Goal: Information Seeking & Learning: Check status

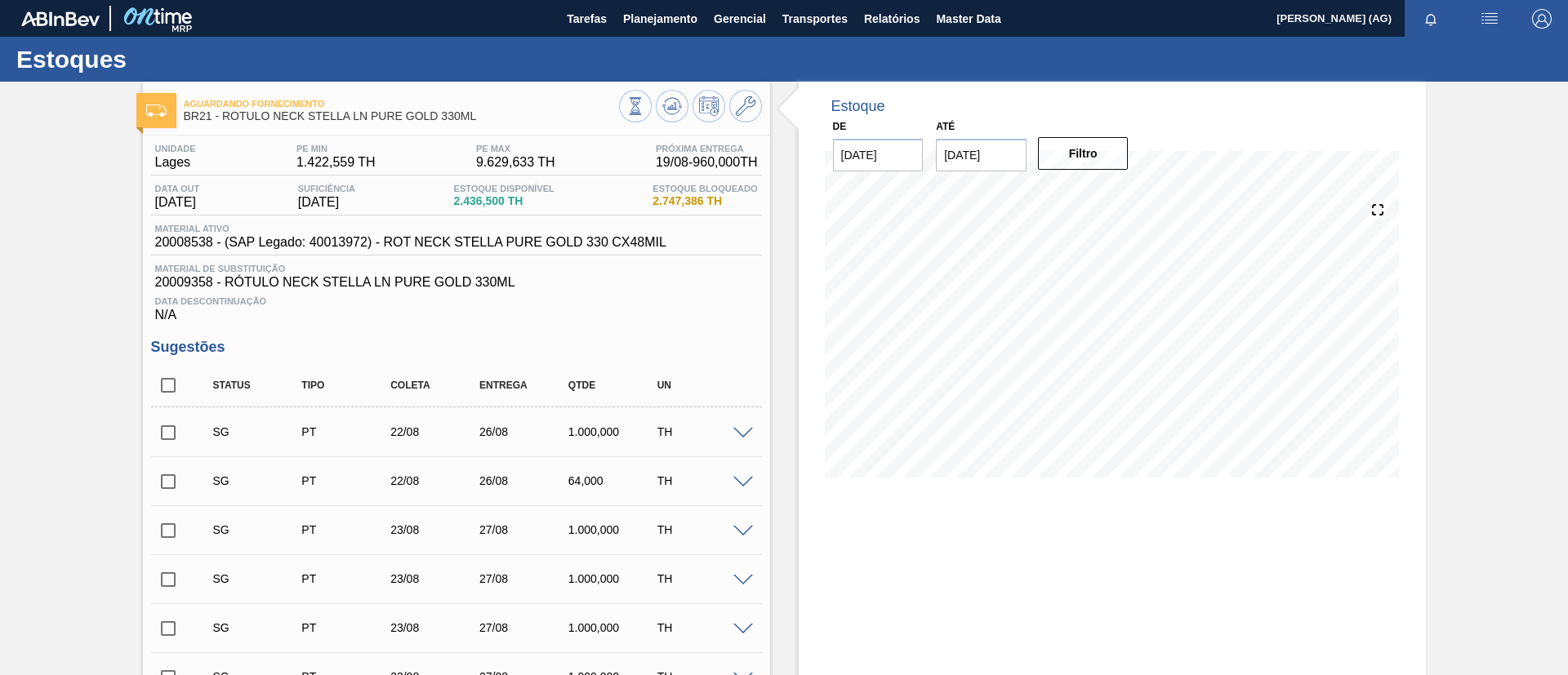
click at [1008, 169] on input "[DATE]" at bounding box center [980, 155] width 91 height 32
click at [1111, 195] on div "agosto 2025" at bounding box center [1034, 193] width 196 height 13
click at [1112, 195] on div "Next Month agosto 2025 dom seg ter qua qui sex sab 27 28 29 30 31 1 2 3 4 5 6 7…" at bounding box center [1034, 289] width 197 height 219
click at [1115, 196] on button "Next Month" at bounding box center [1119, 194] width 12 height 12
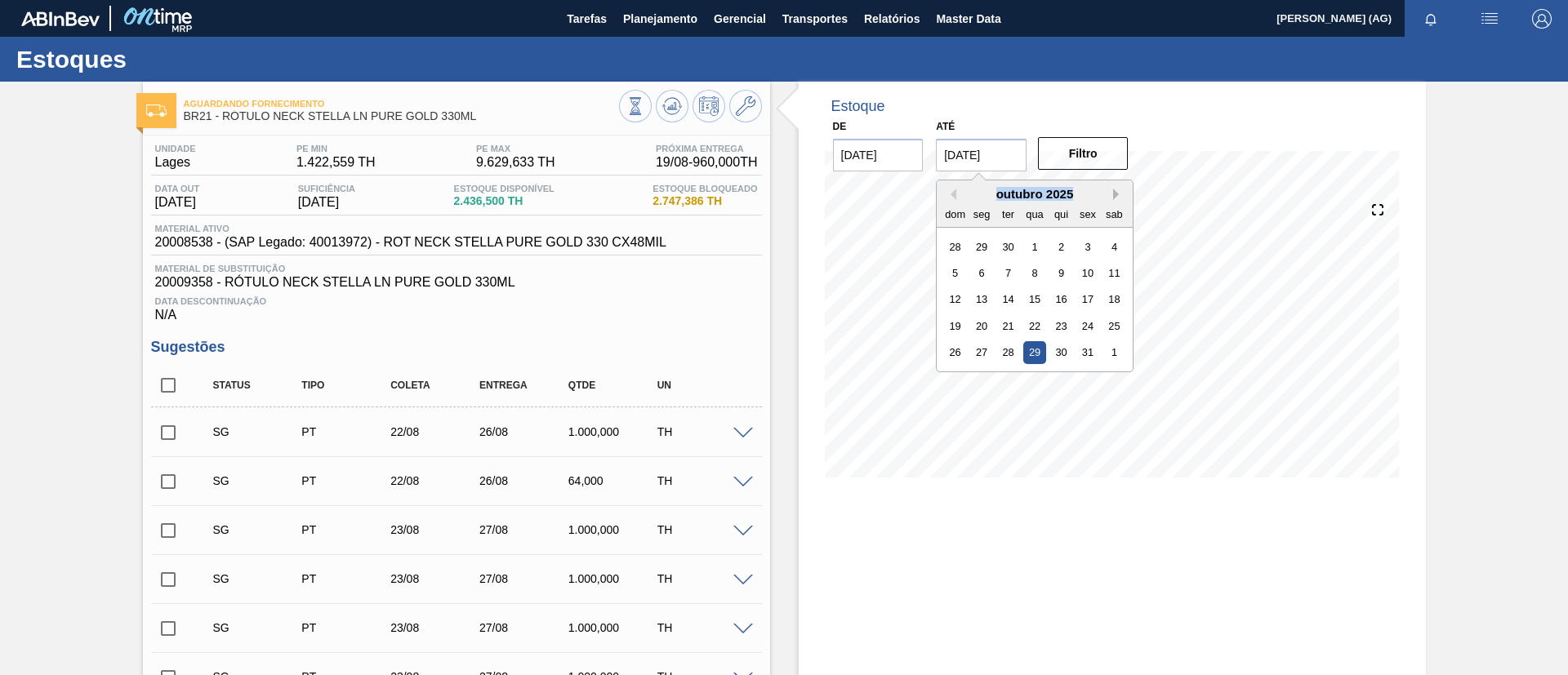
click at [1115, 196] on button "Next Month" at bounding box center [1119, 194] width 12 height 12
click at [1119, 368] on div "6" at bounding box center [1114, 378] width 22 height 22
type input "[DATE]"
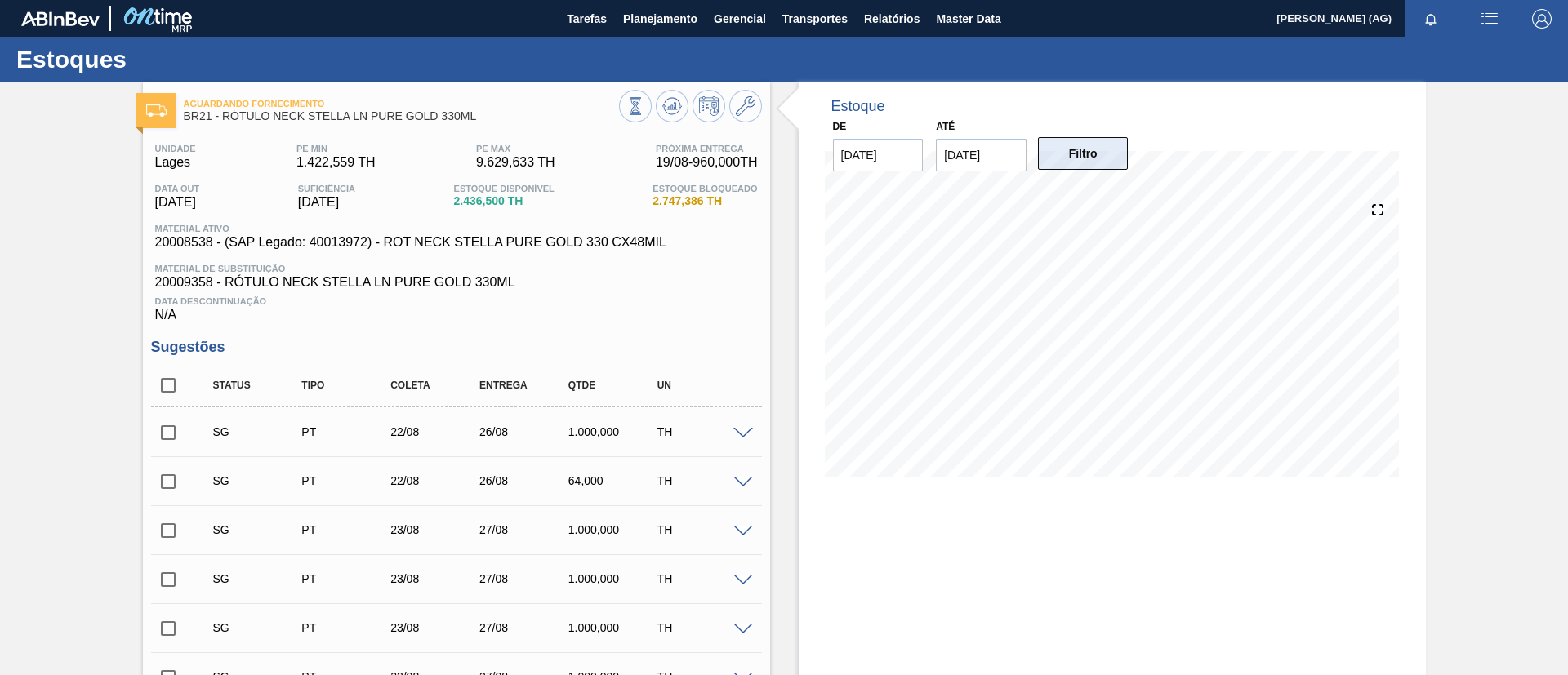
click at [1108, 137] on button "Filtro" at bounding box center [1083, 153] width 91 height 32
click at [662, 14] on span "Planejamento" at bounding box center [659, 19] width 74 height 20
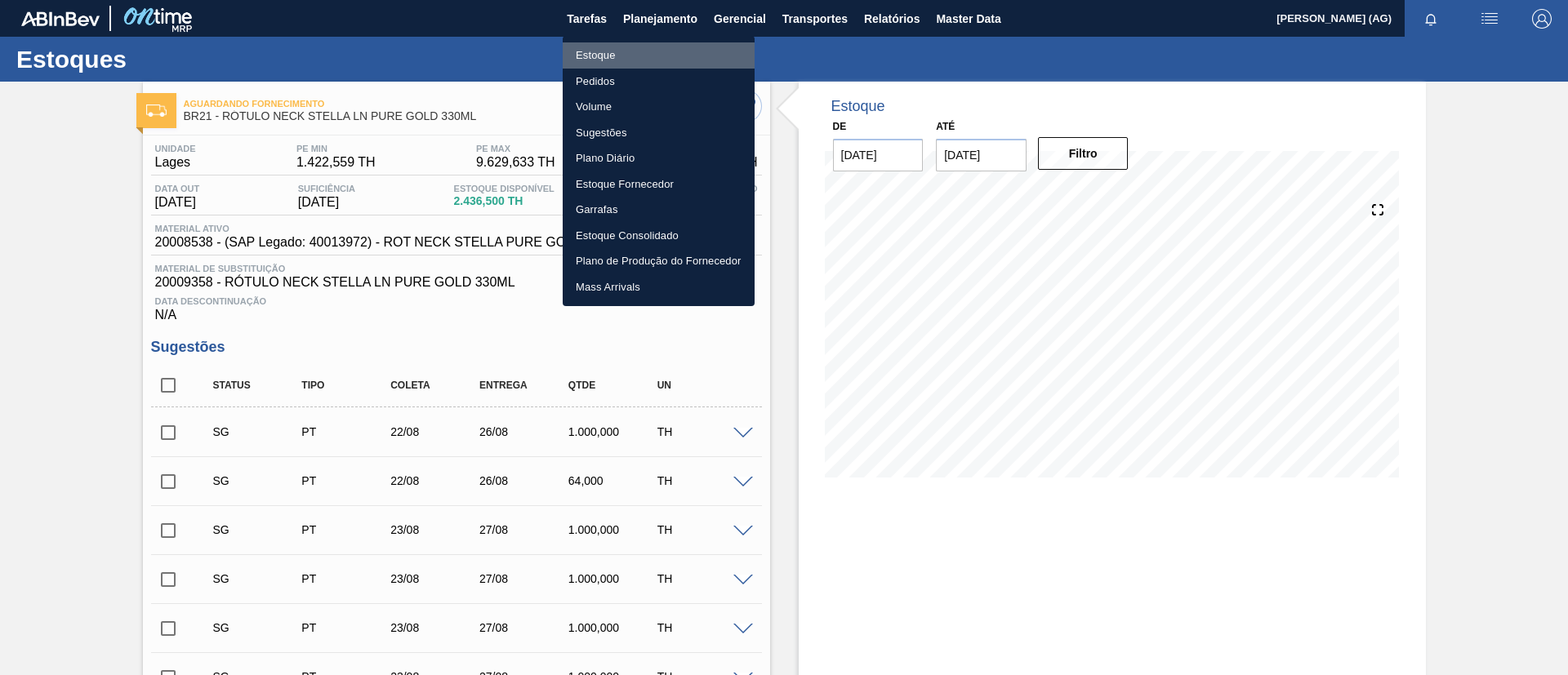
click at [638, 49] on li "Estoque" at bounding box center [658, 55] width 192 height 26
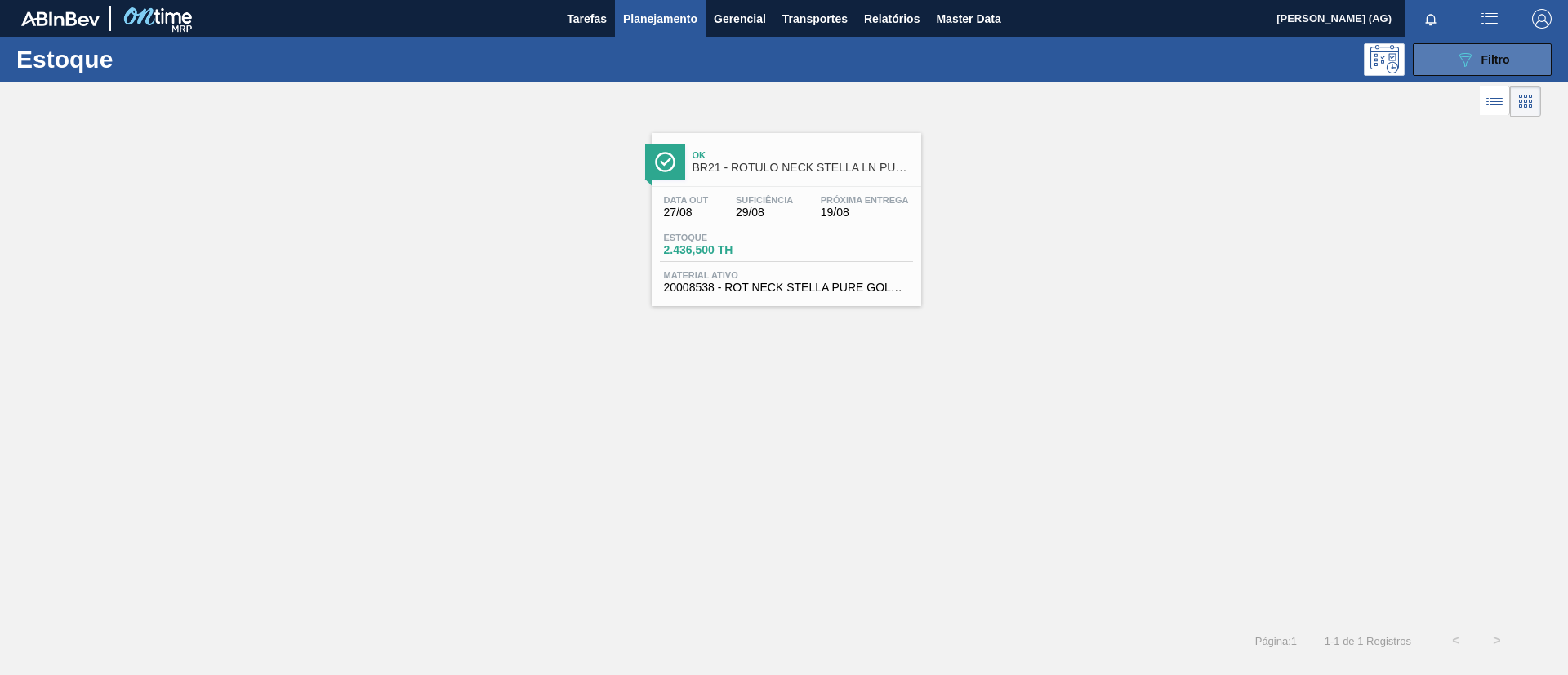
click at [1488, 56] on span "Filtro" at bounding box center [1495, 59] width 29 height 13
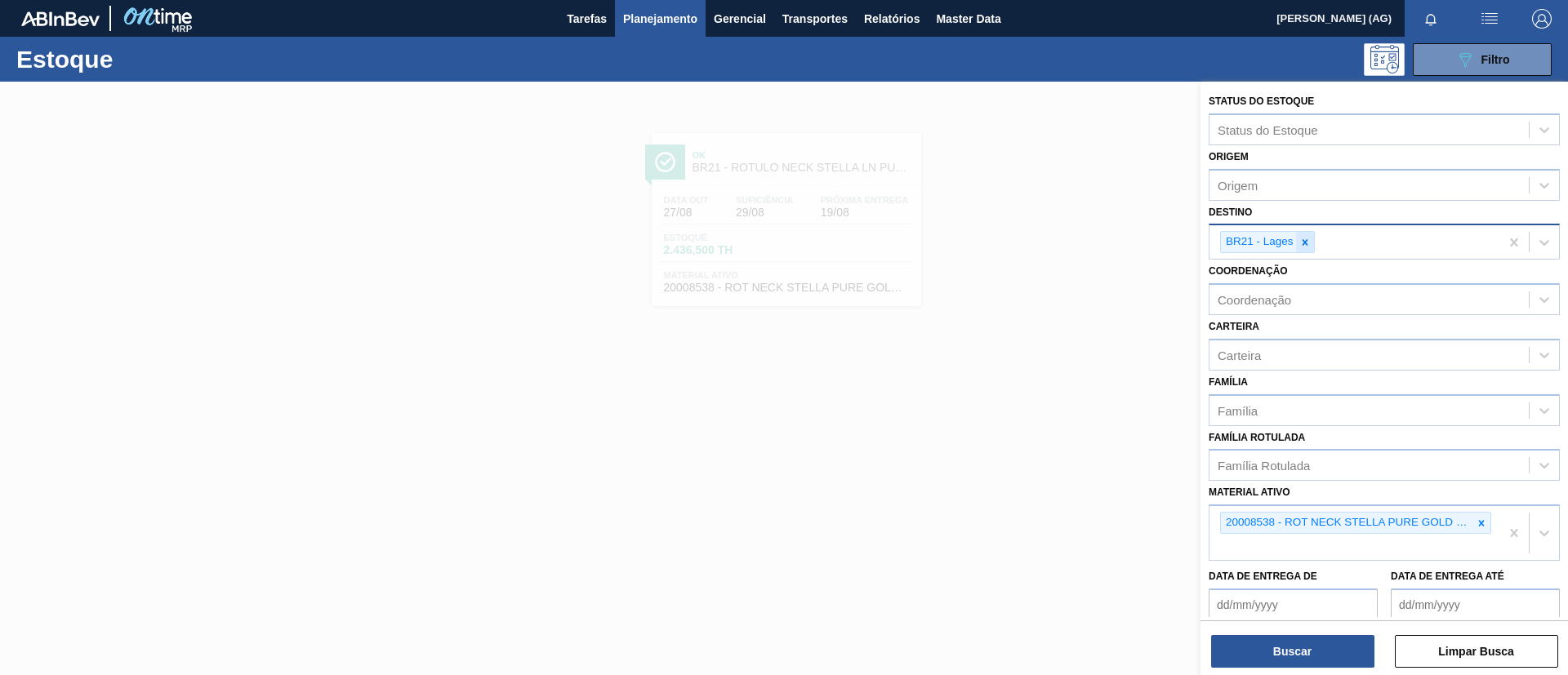
click at [1302, 240] on icon at bounding box center [1304, 242] width 12 height 12
type input "jag"
drag, startPoint x: 1318, startPoint y: 280, endPoint x: 1313, endPoint y: 251, distance: 29.4
click at [1316, 276] on div "BR23 - Jaguariúna" at bounding box center [1383, 284] width 351 height 30
click at [1311, 246] on div at bounding box center [1304, 241] width 18 height 21
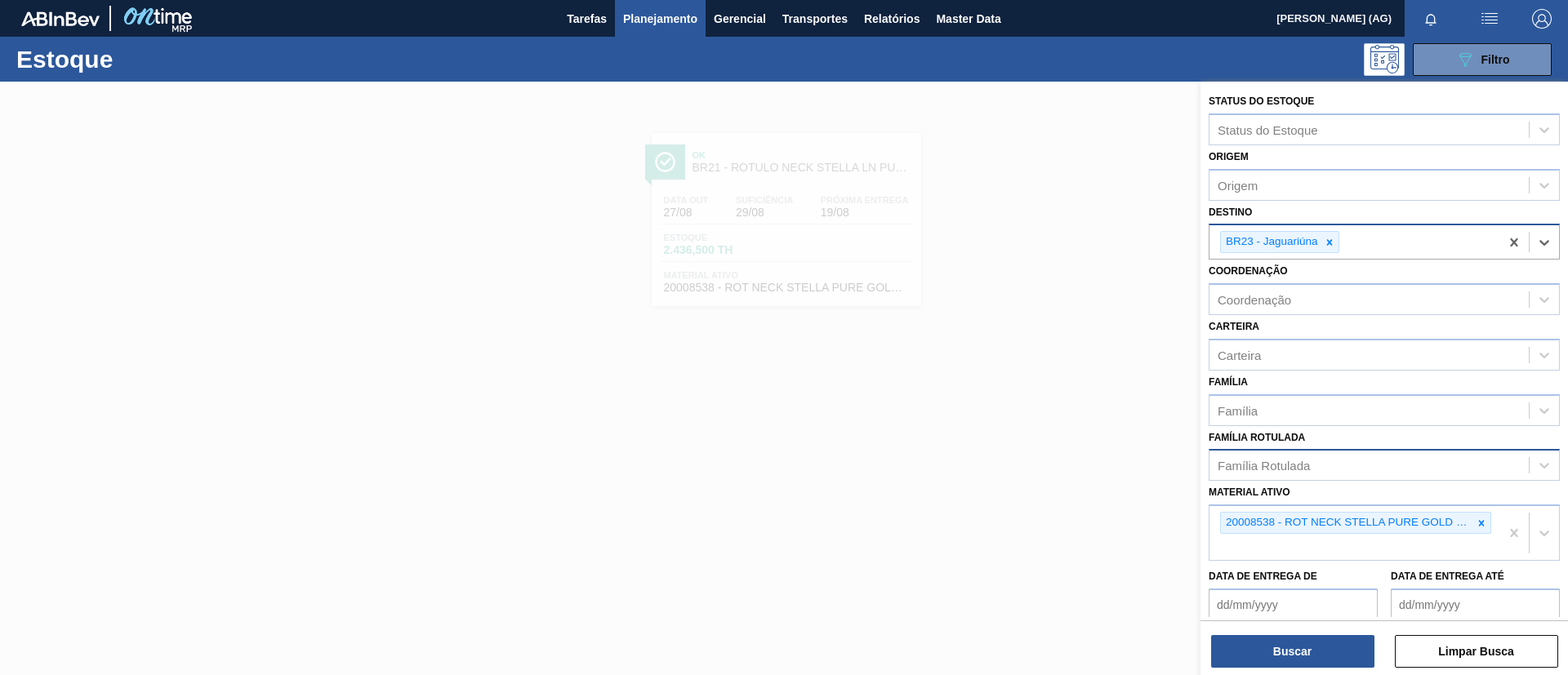
drag, startPoint x: 1479, startPoint y: 520, endPoint x: 1410, endPoint y: 469, distance: 85.8
click at [1476, 517] on icon at bounding box center [1481, 523] width 12 height 12
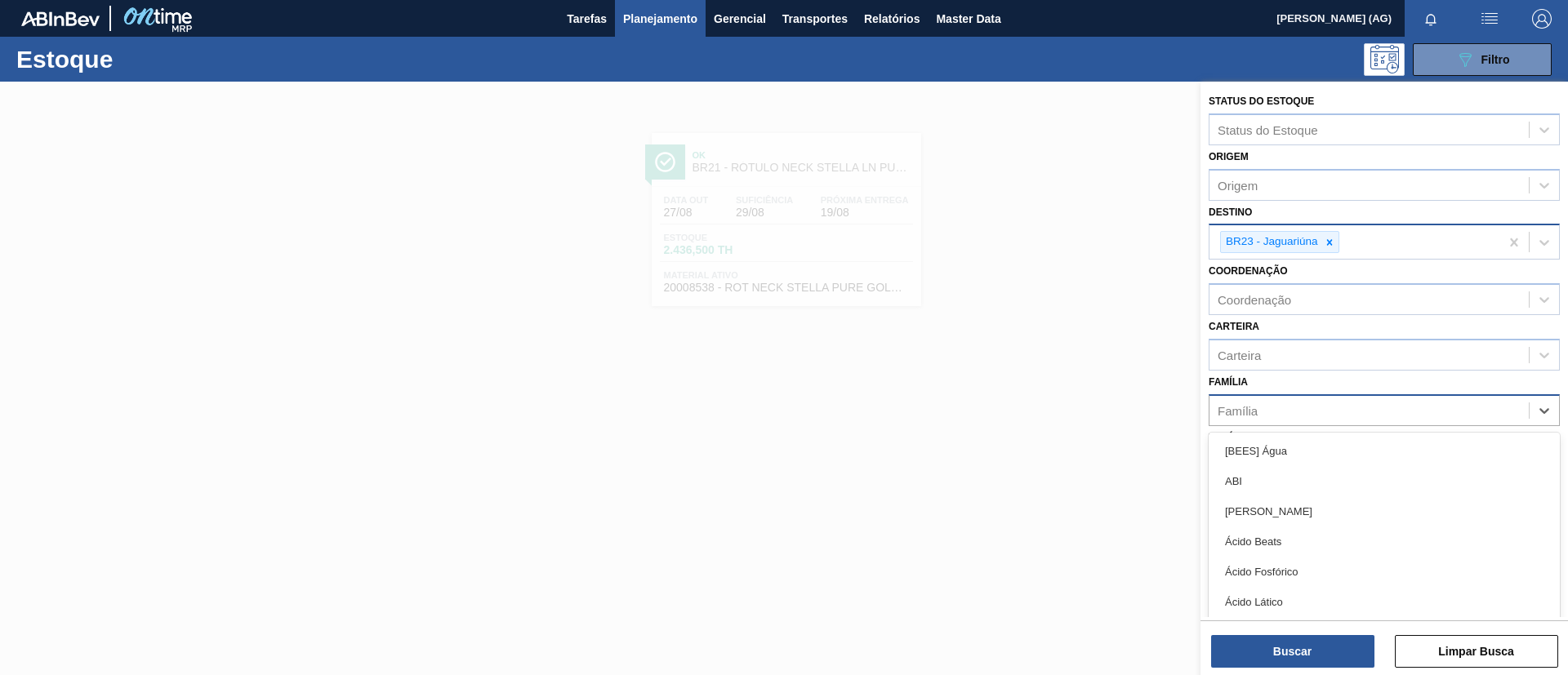
click at [1308, 408] on div "Família" at bounding box center [1369, 410] width 319 height 23
type input "lac"
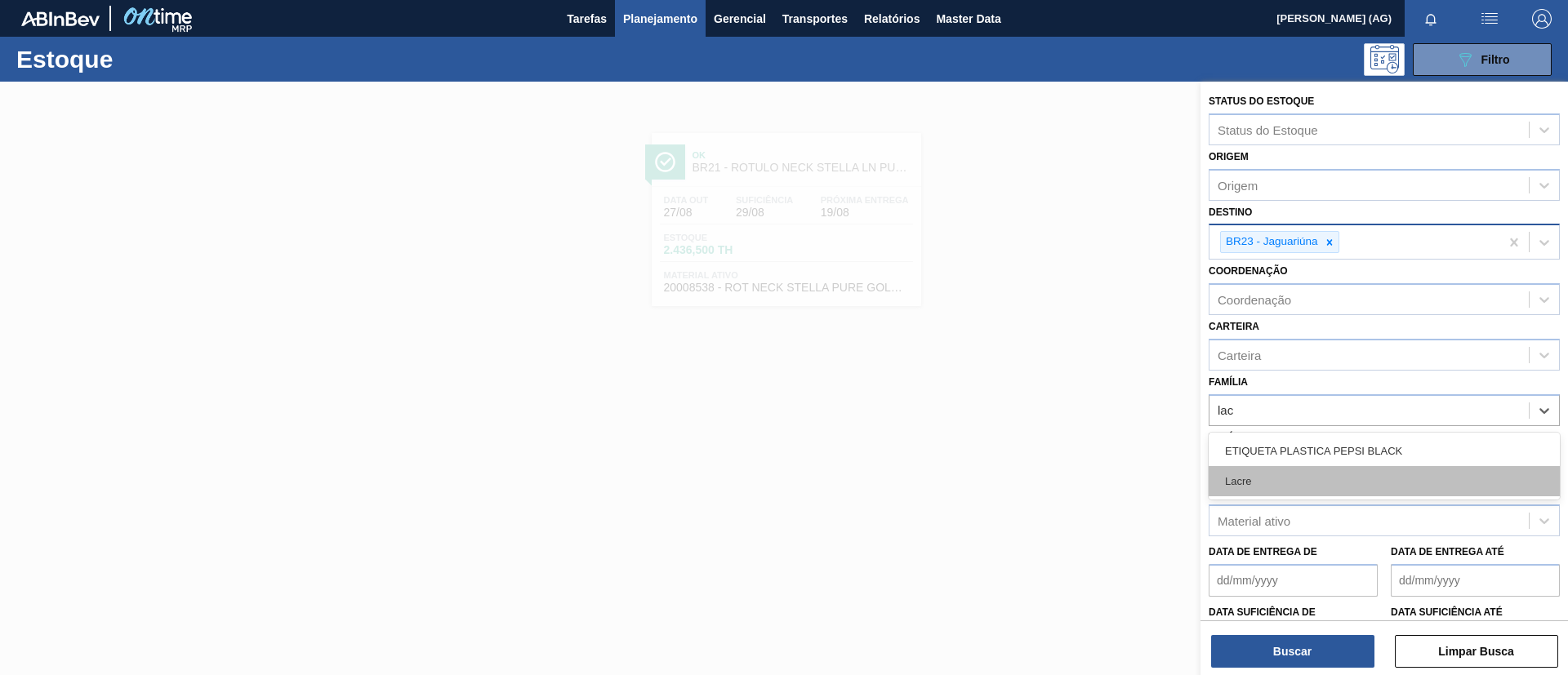
click at [1372, 477] on div "Lacre" at bounding box center [1383, 481] width 351 height 30
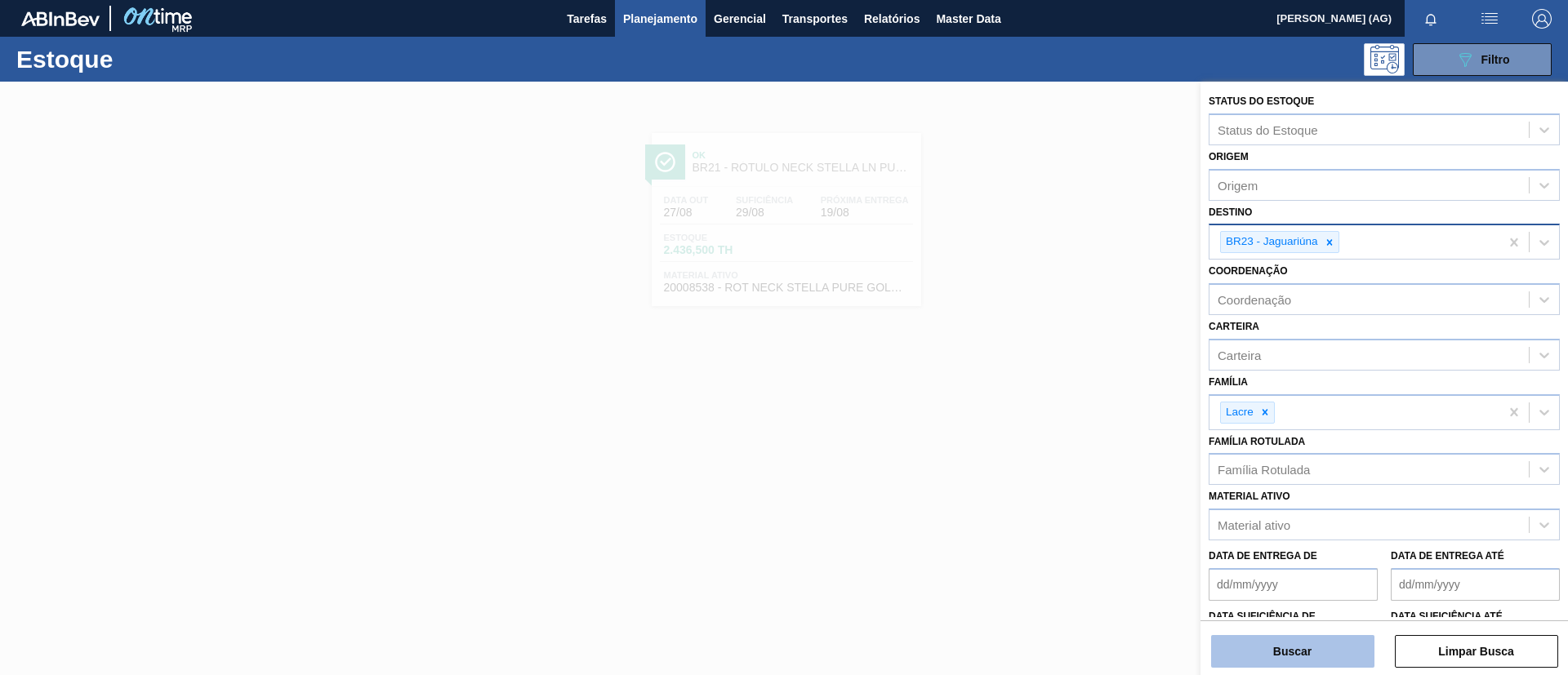
click at [1323, 668] on div "Status do Estoque Status do Estoque Origem Origem Destino BR23 - Jaguariúna Coo…" at bounding box center [1384, 379] width 368 height 596
click at [1315, 650] on button "Buscar" at bounding box center [1293, 651] width 163 height 32
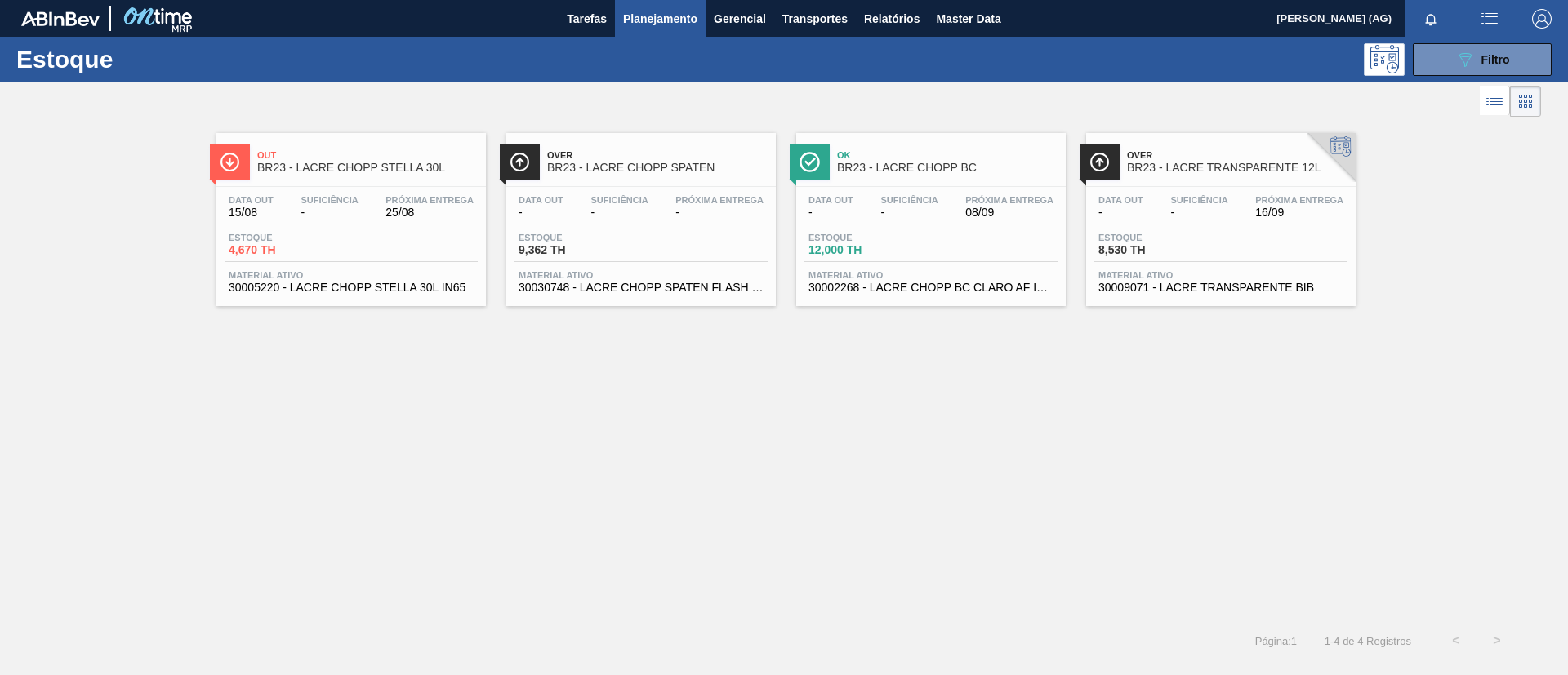
click at [232, 174] on div at bounding box center [230, 161] width 40 height 35
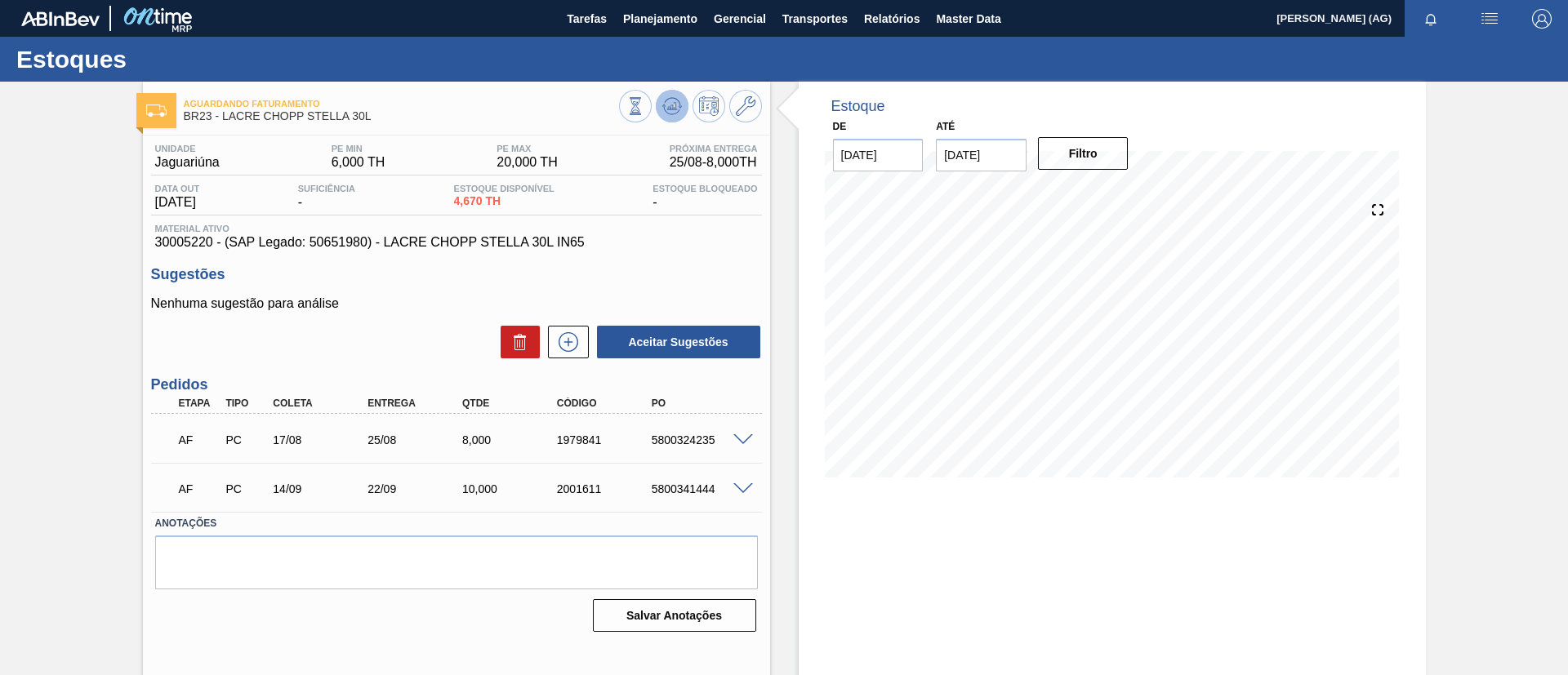
click at [683, 109] on button at bounding box center [672, 106] width 32 height 32
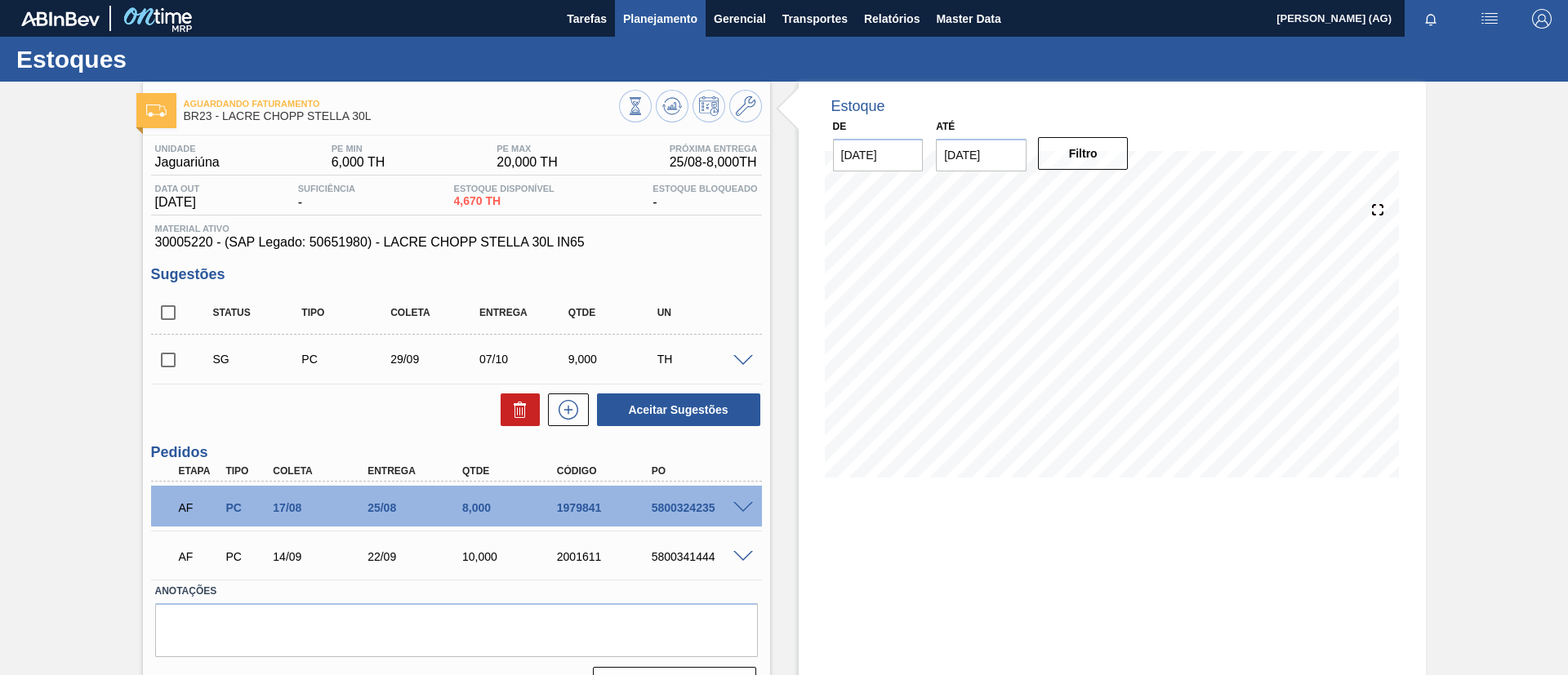
click at [660, 17] on span "Planejamento" at bounding box center [659, 19] width 74 height 20
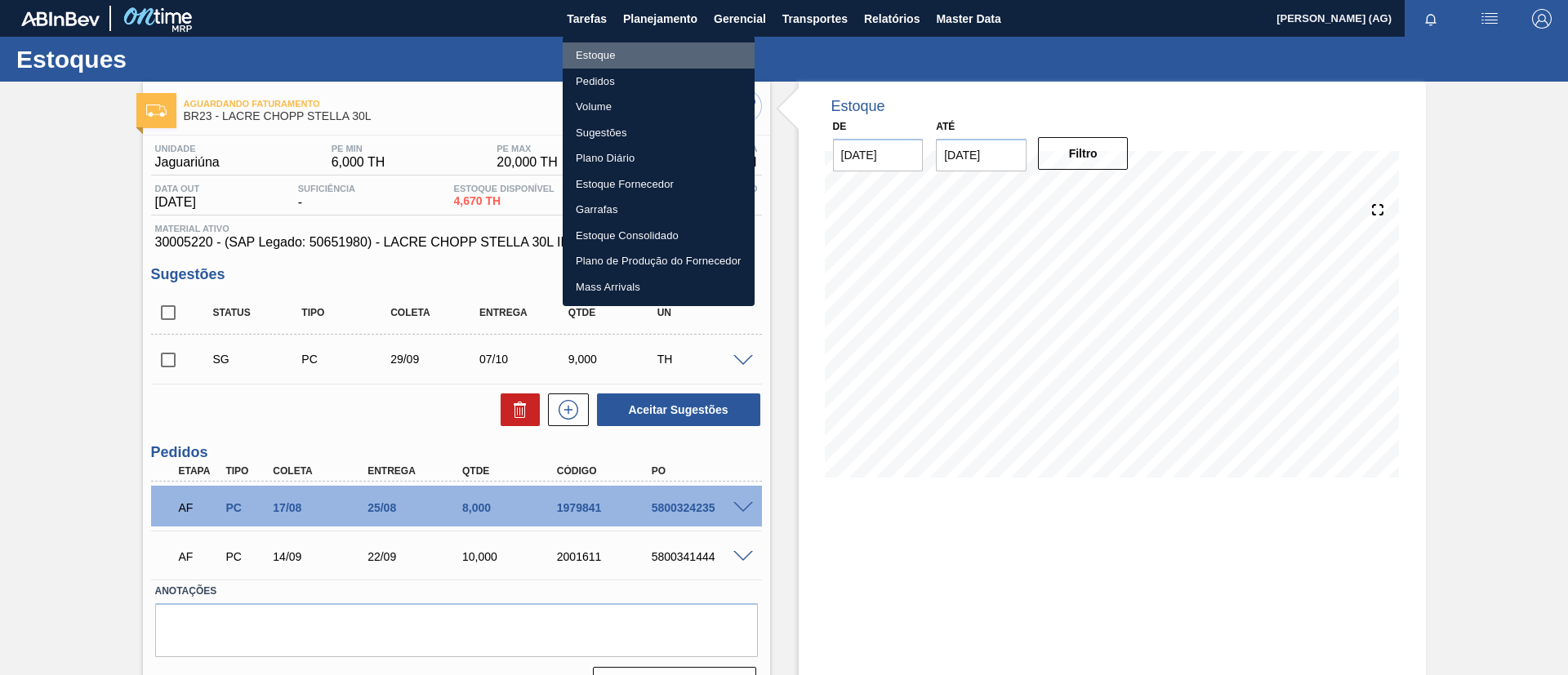
click at [668, 50] on li "Estoque" at bounding box center [658, 55] width 192 height 26
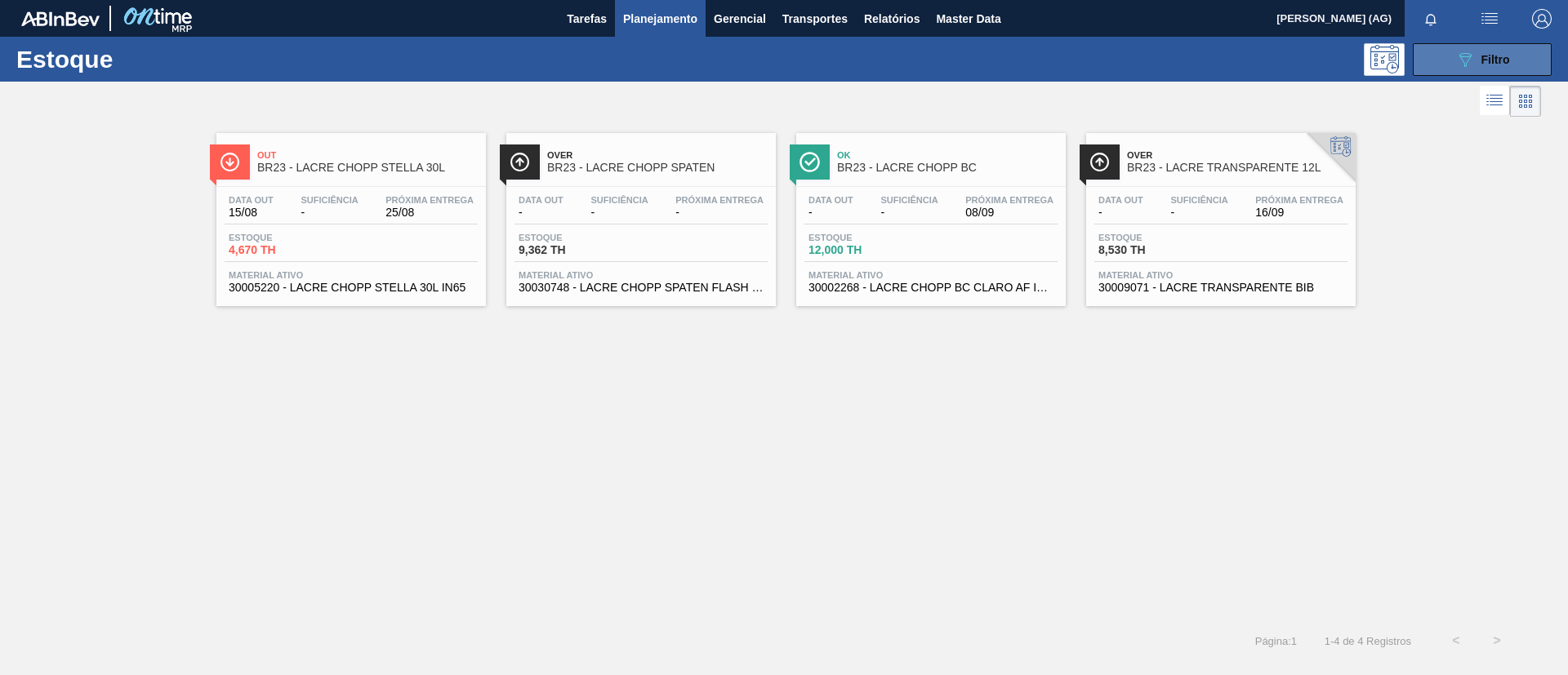
click at [1505, 53] on span "Filtro" at bounding box center [1495, 59] width 29 height 13
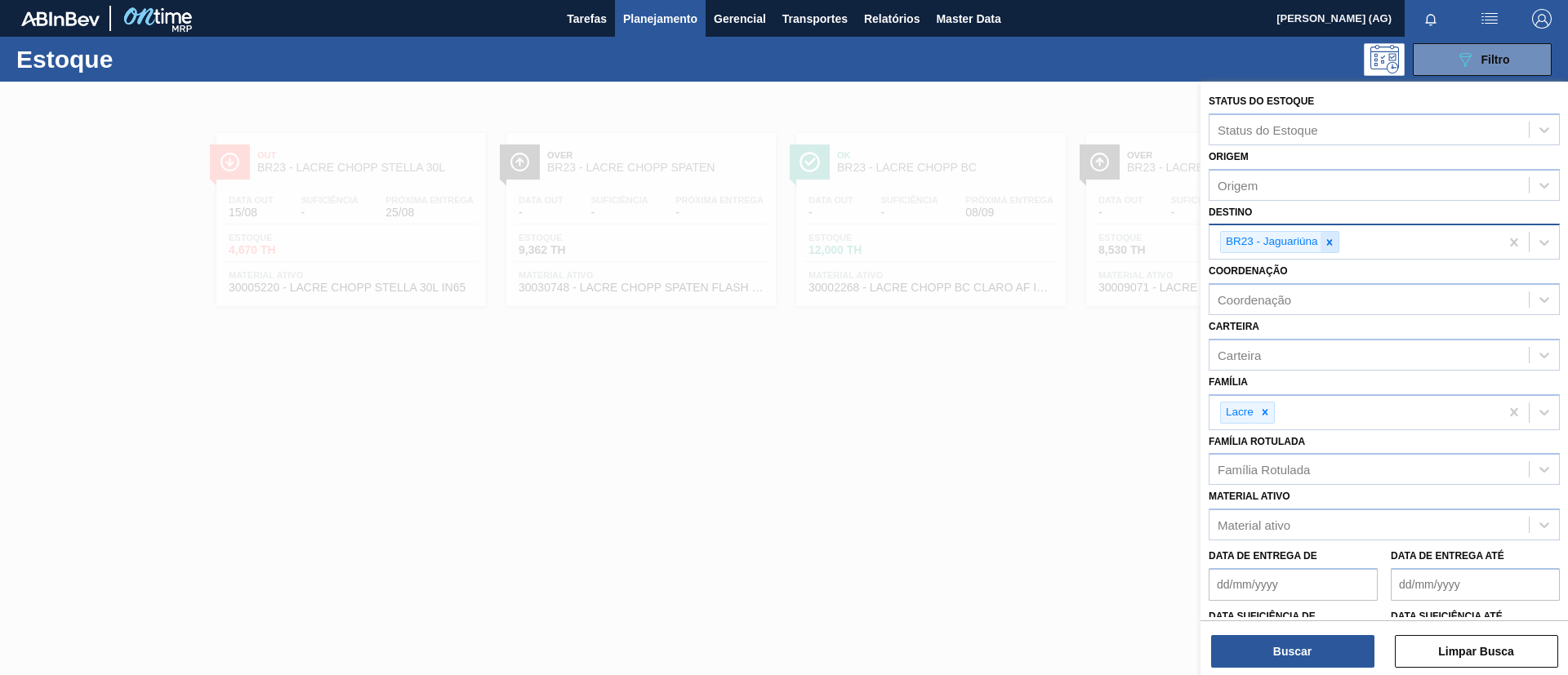
click at [1328, 245] on icon at bounding box center [1328, 242] width 12 height 12
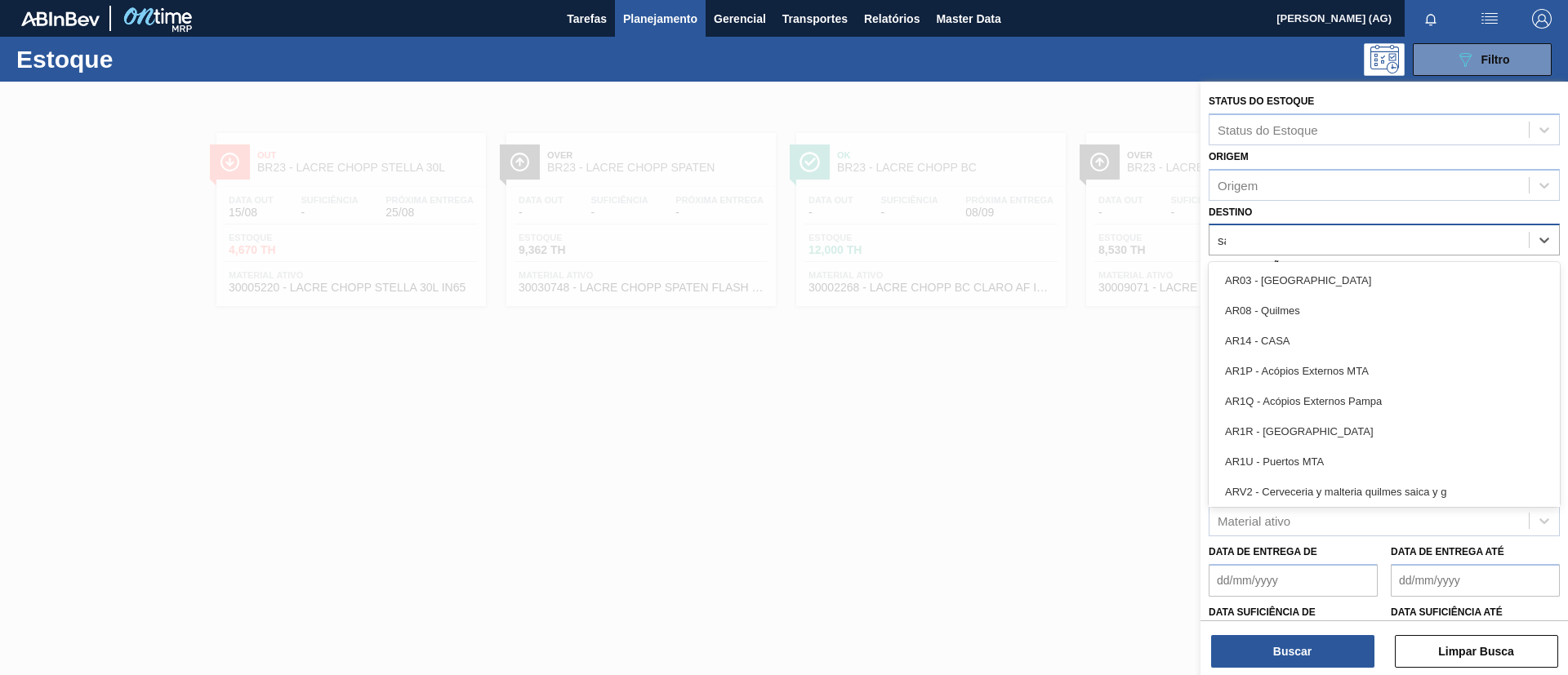
type input "sap"
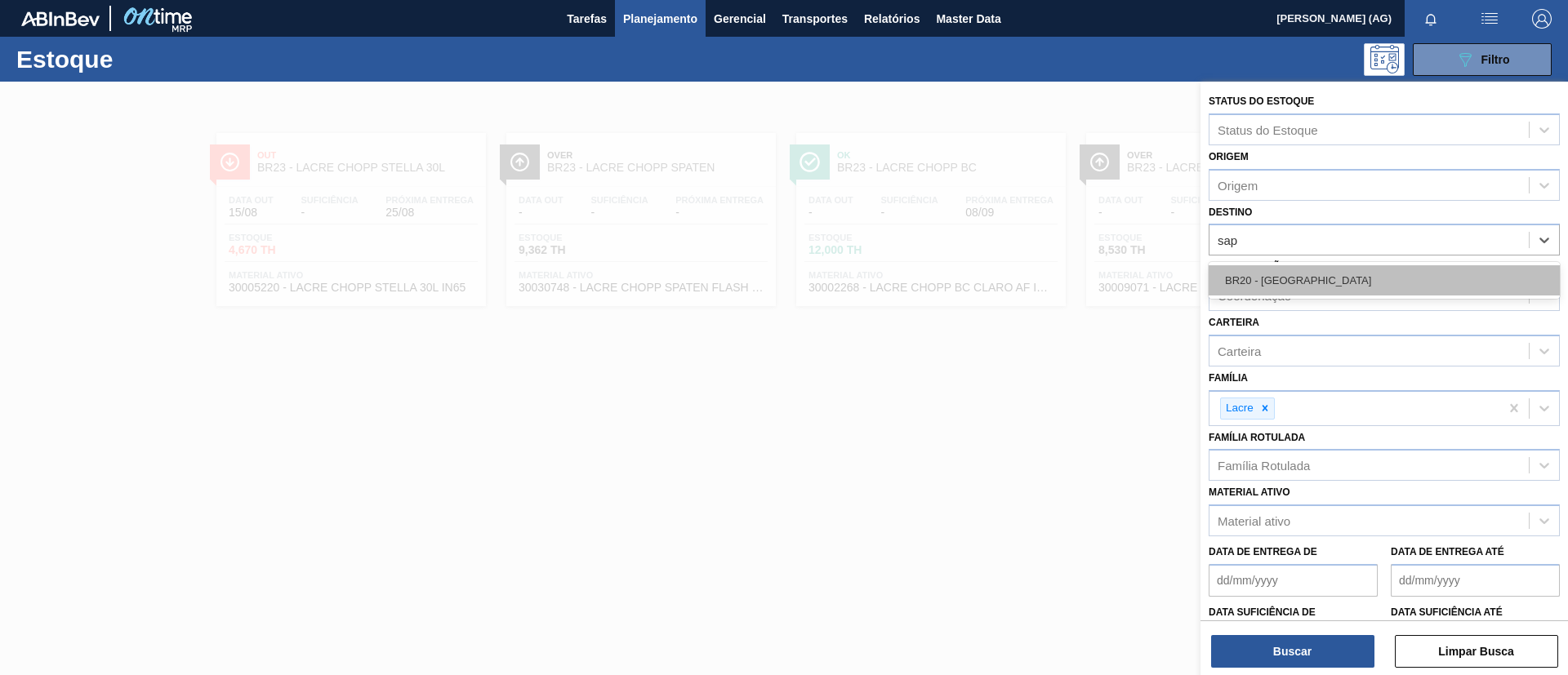
click at [1332, 265] on div "BR20 - [GEOGRAPHIC_DATA]" at bounding box center [1383, 281] width 351 height 30
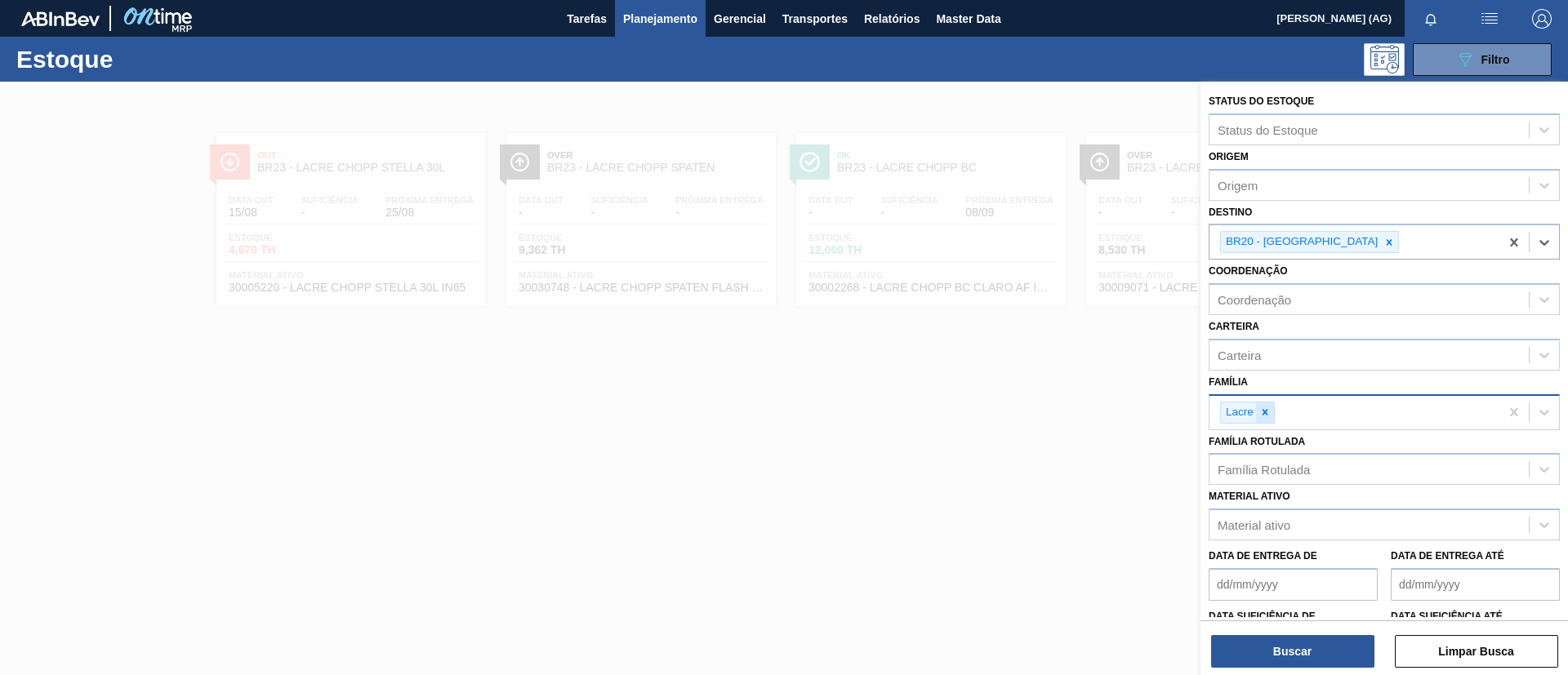
click at [1266, 413] on icon at bounding box center [1264, 411] width 5 height 5
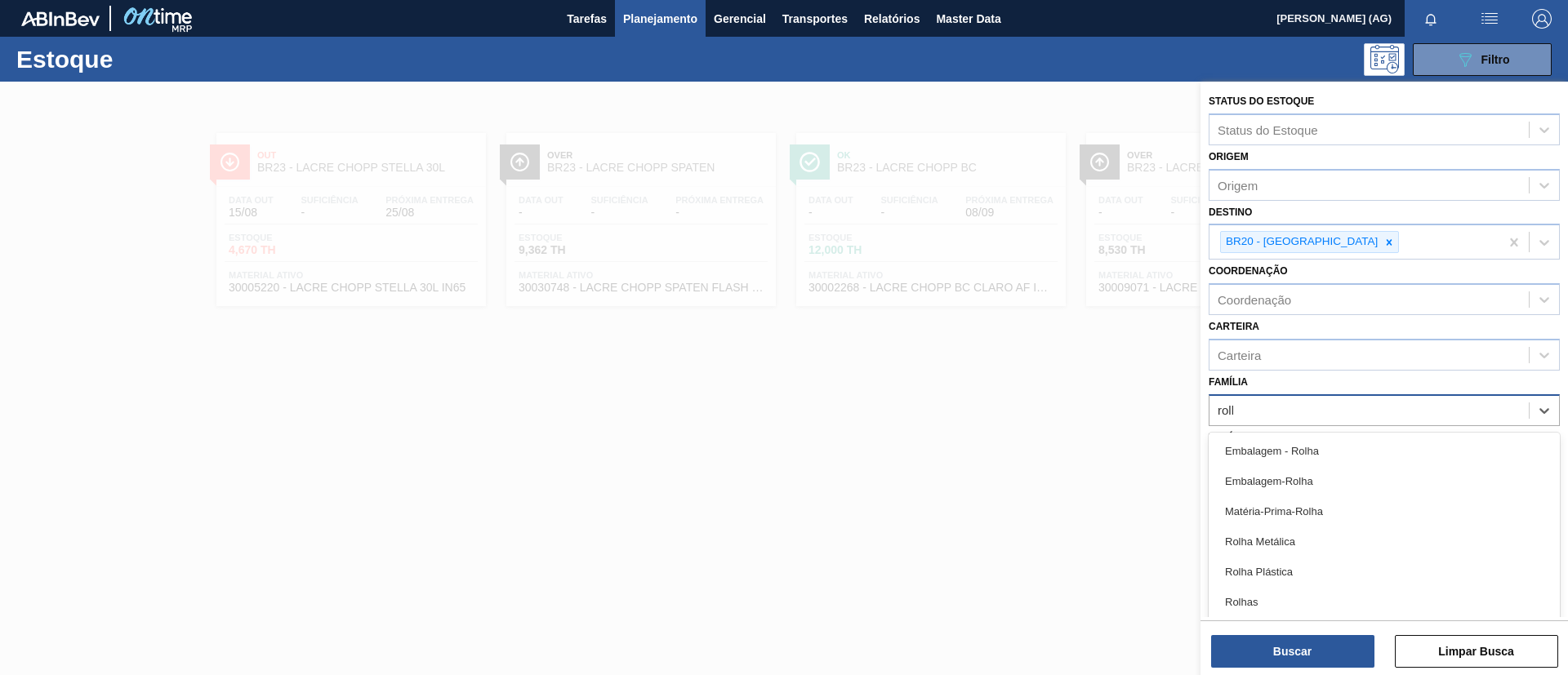
type input "rolha"
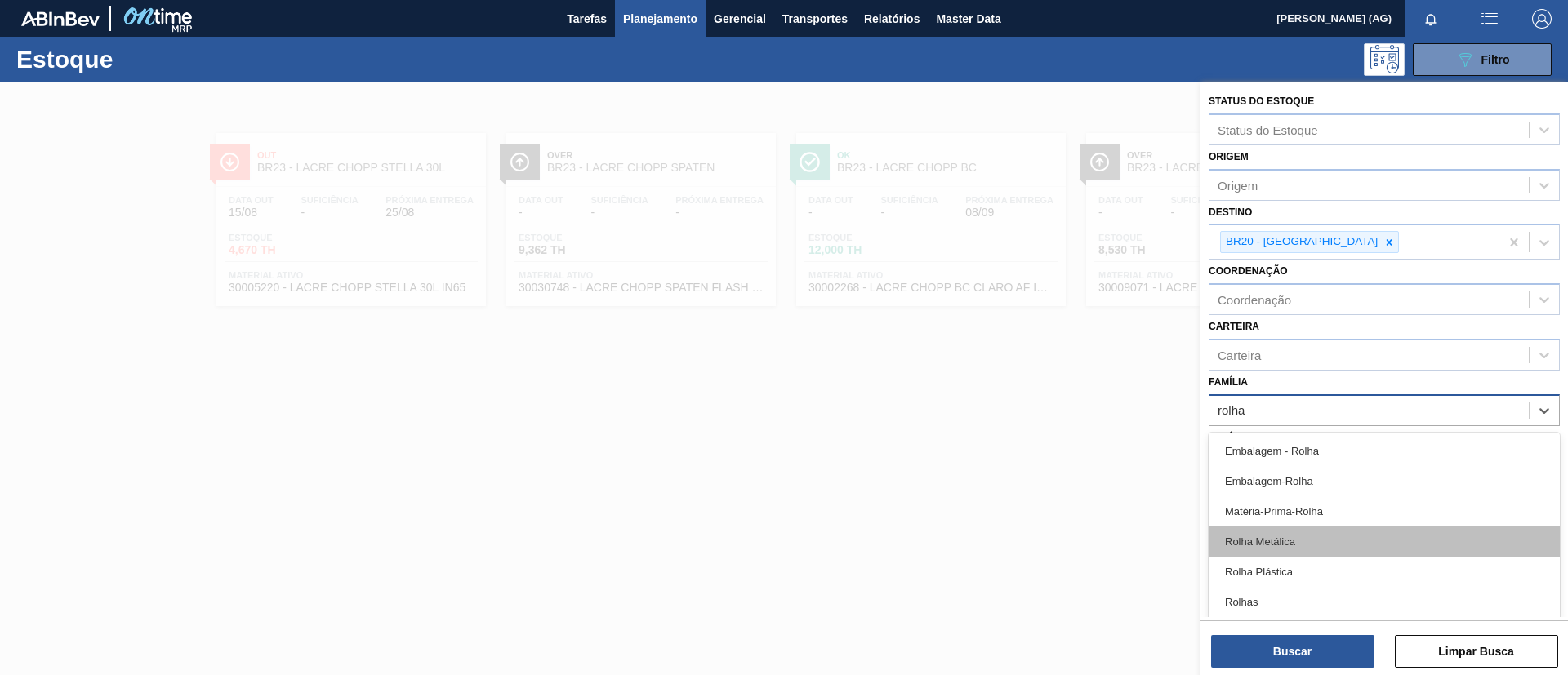
click at [1346, 550] on div "Rolha Metálica" at bounding box center [1383, 541] width 351 height 30
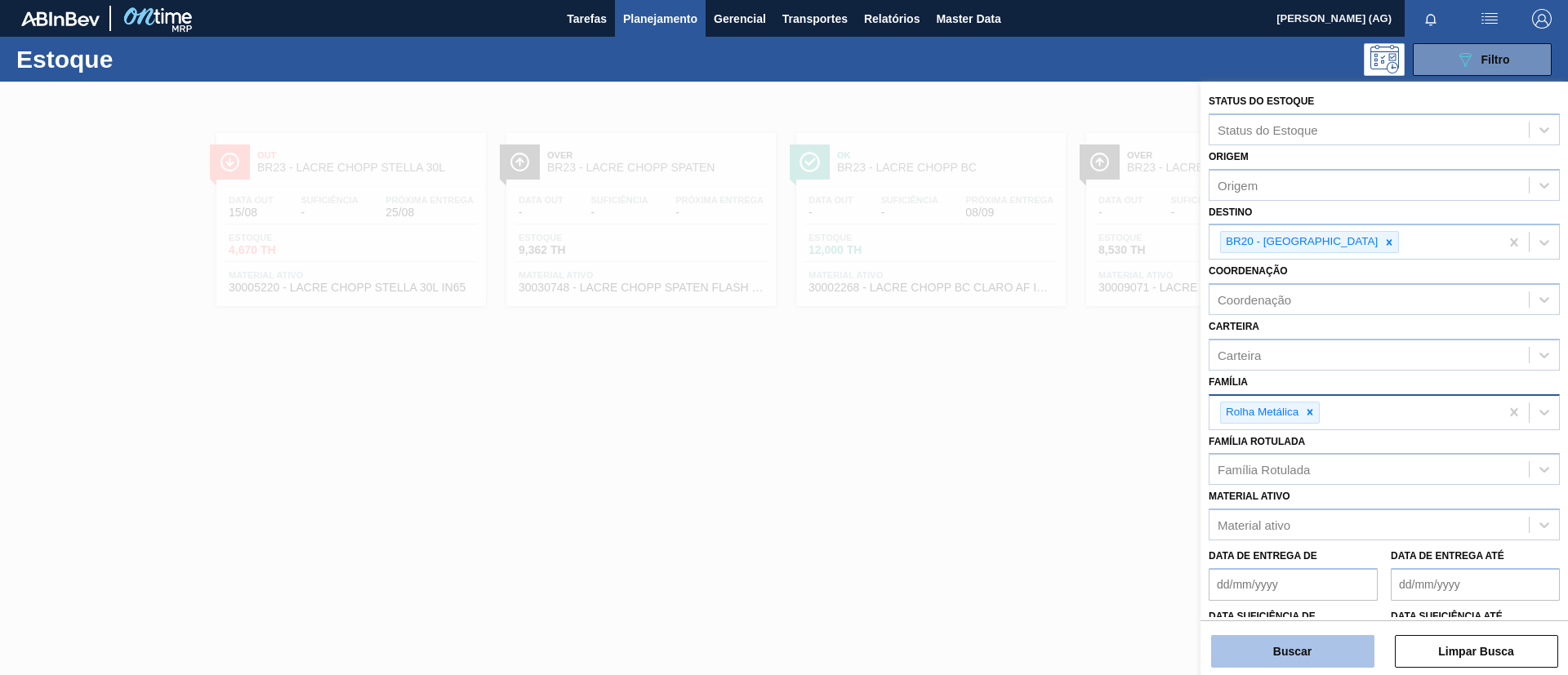
click at [1302, 640] on button "Buscar" at bounding box center [1293, 651] width 163 height 32
